Goal: Information Seeking & Learning: Learn about a topic

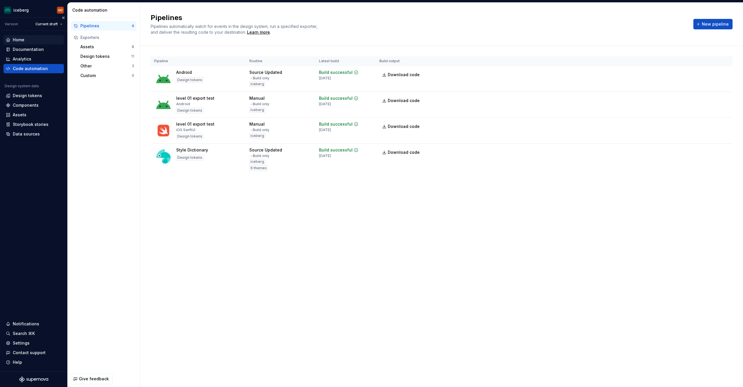
click at [32, 39] on div "Home" at bounding box center [34, 40] width 56 height 6
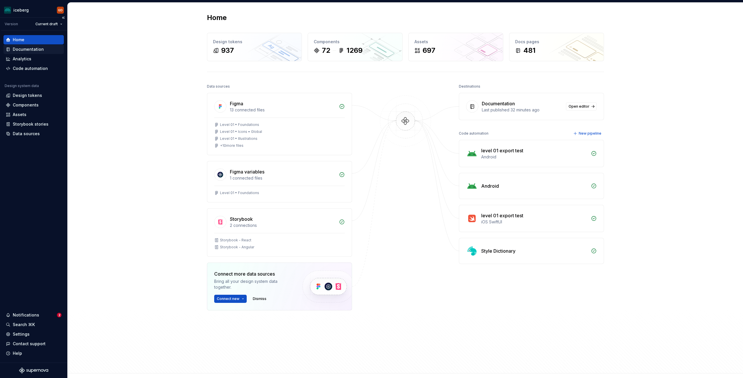
click at [44, 49] on div "Documentation" at bounding box center [34, 49] width 56 height 6
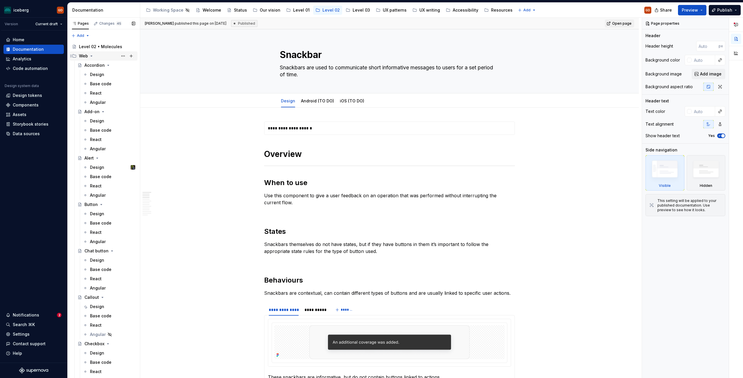
click at [92, 55] on icon "Page tree" at bounding box center [91, 56] width 5 height 5
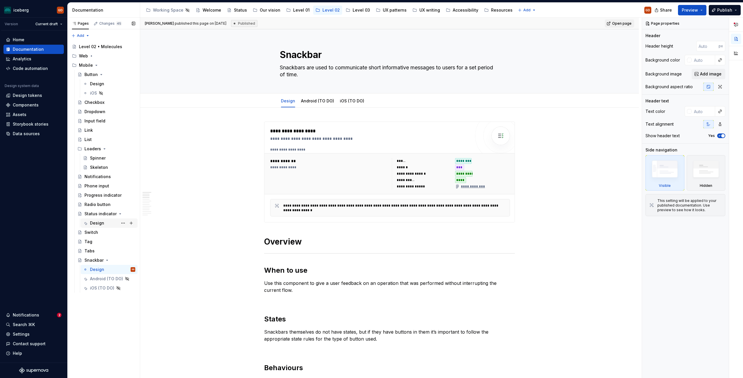
click at [97, 221] on div "Design" at bounding box center [97, 223] width 14 height 6
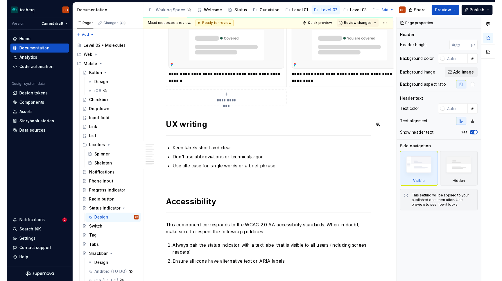
scroll to position [1086, 0]
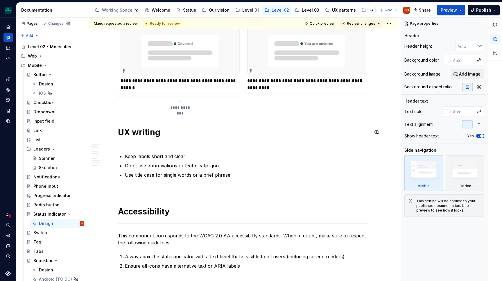
type textarea "*"
